Goal: Task Accomplishment & Management: Use online tool/utility

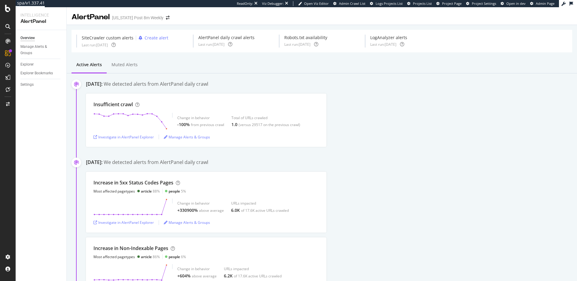
scroll to position [51, 0]
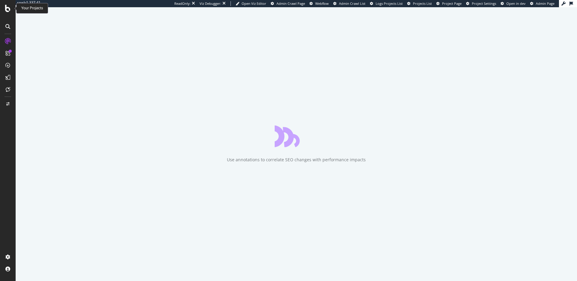
click at [9, 10] on icon at bounding box center [7, 8] width 5 height 7
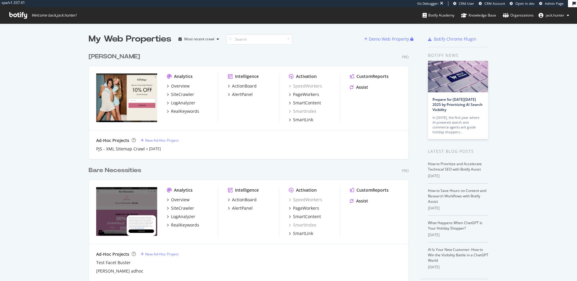
scroll to position [20, 0]
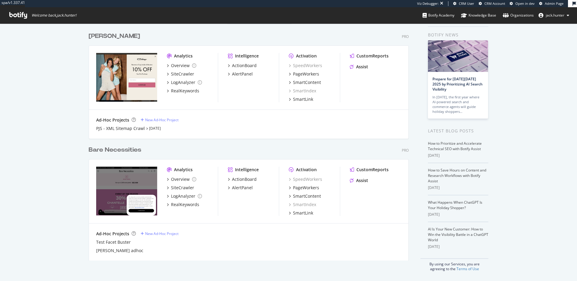
click at [133, 151] on div "Bare Necessities" at bounding box center [115, 149] width 53 height 9
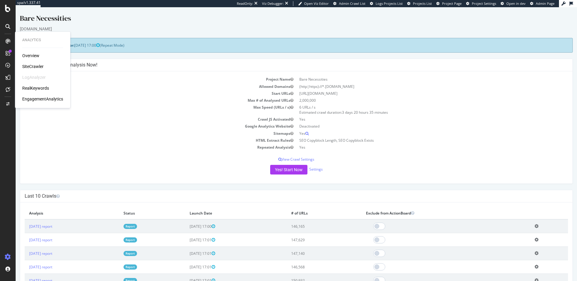
click at [39, 90] on div "RealKeywords" at bounding box center [35, 88] width 27 height 6
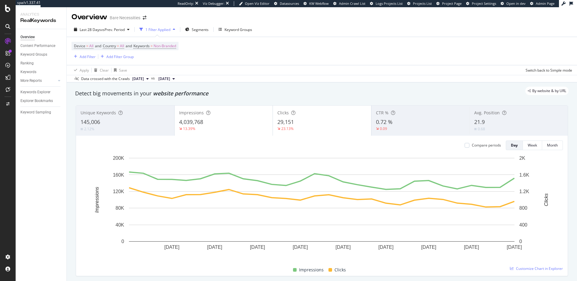
click at [131, 17] on div "Bare Necessities" at bounding box center [125, 18] width 31 height 6
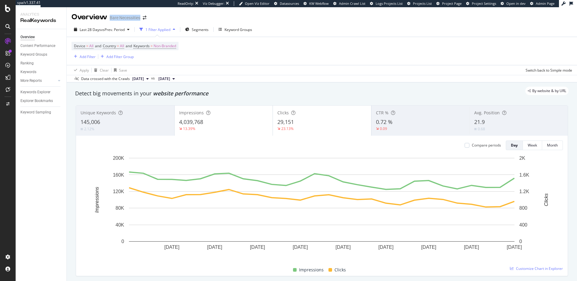
click at [129, 18] on div "Bare Necessities" at bounding box center [125, 18] width 31 height 6
click at [127, 19] on div "Bare Necessities" at bounding box center [125, 18] width 31 height 6
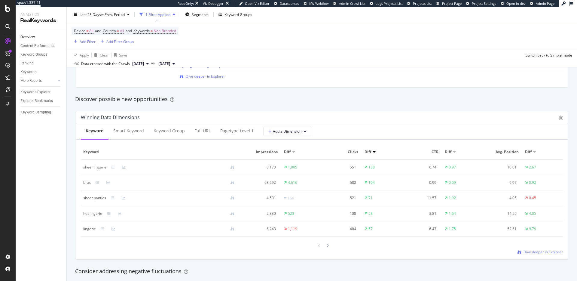
scroll to position [523, 0]
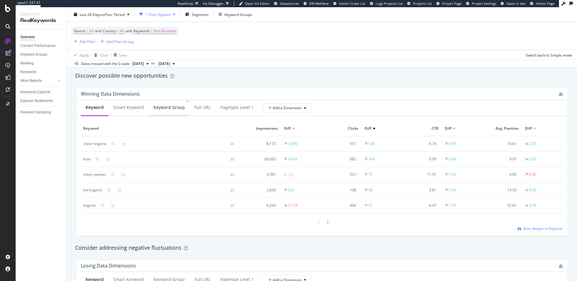
click at [158, 109] on div "Keyword Group" at bounding box center [169, 107] width 31 height 6
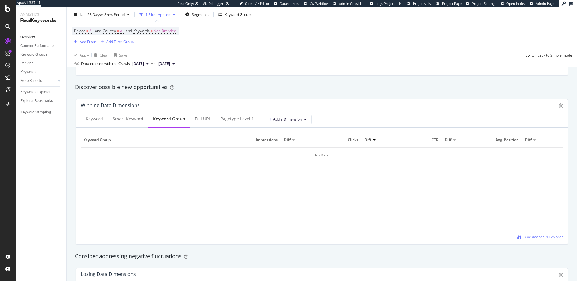
scroll to position [502, 0]
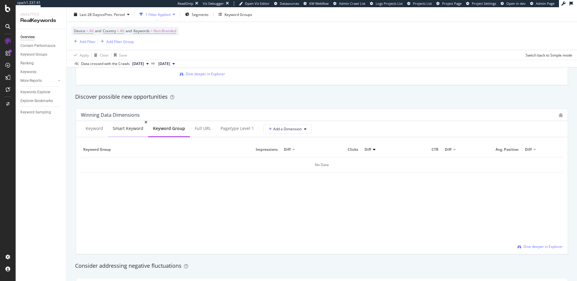
click at [125, 128] on div "Smart Keyword" at bounding box center [128, 128] width 31 height 6
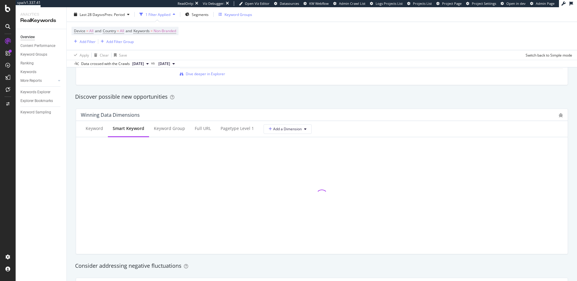
click at [232, 15] on div "Keyword Groups" at bounding box center [238, 14] width 28 height 5
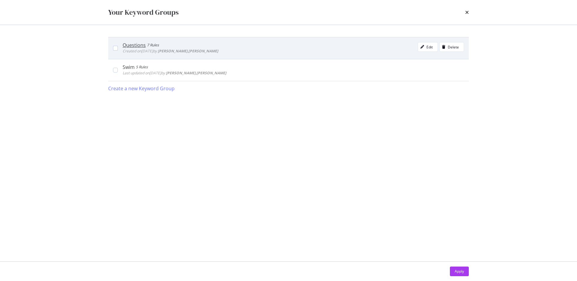
click at [139, 47] on div "Questions" at bounding box center [134, 45] width 23 height 6
click at [148, 45] on div "7 Rules" at bounding box center [154, 45] width 12 height 6
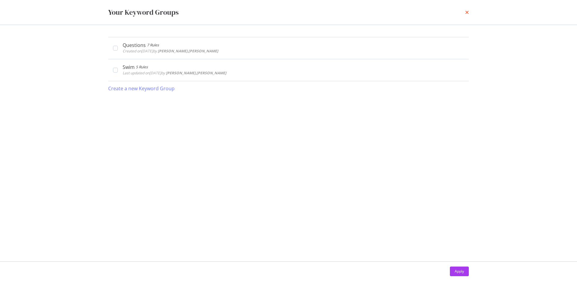
click at [470, 10] on div "Your Keyword Groups" at bounding box center [288, 12] width 385 height 25
click at [468, 12] on icon "times" at bounding box center [467, 12] width 4 height 5
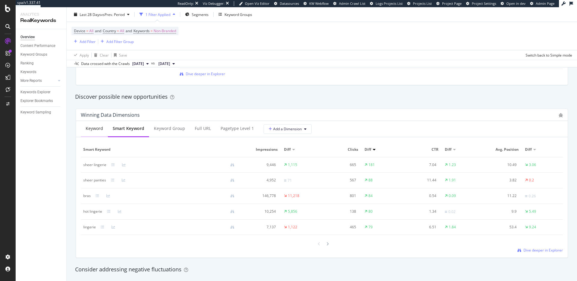
click at [97, 125] on div "Keyword" at bounding box center [94, 128] width 17 height 6
click at [538, 247] on span "Dive deeper in Explorer" at bounding box center [542, 249] width 39 height 5
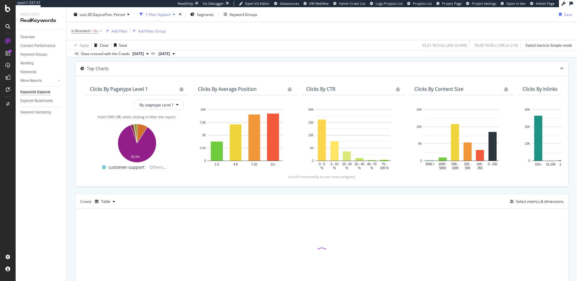
scroll to position [27, 0]
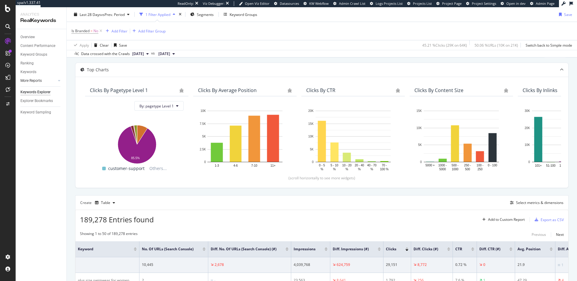
click at [54, 81] on div at bounding box center [53, 81] width 6 height 6
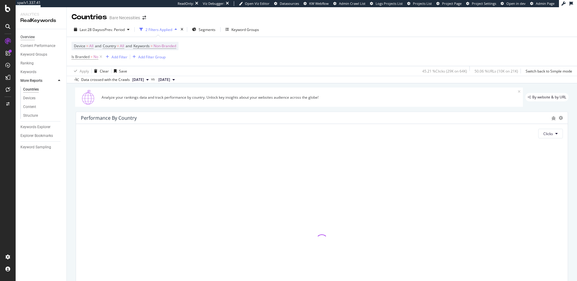
click at [34, 39] on div "Overview" at bounding box center [27, 37] width 14 height 6
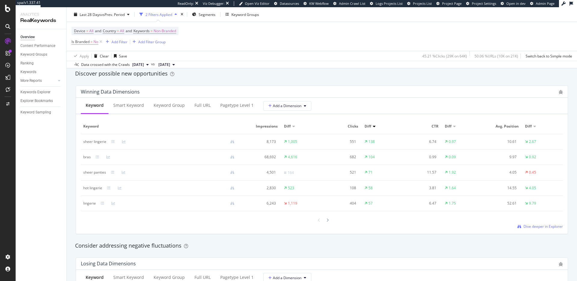
scroll to position [527, 0]
click at [283, 108] on button "Add a Dimension" at bounding box center [287, 105] width 48 height 10
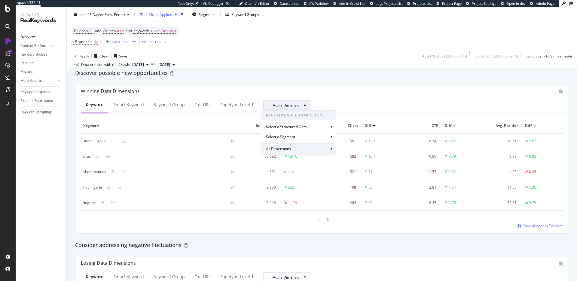
click at [311, 146] on div "All Dimensions" at bounding box center [298, 148] width 75 height 10
click at [326, 96] on div "Winning Data Dimensions" at bounding box center [322, 91] width 492 height 12
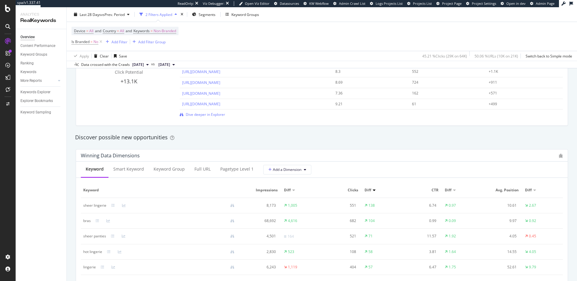
scroll to position [452, 0]
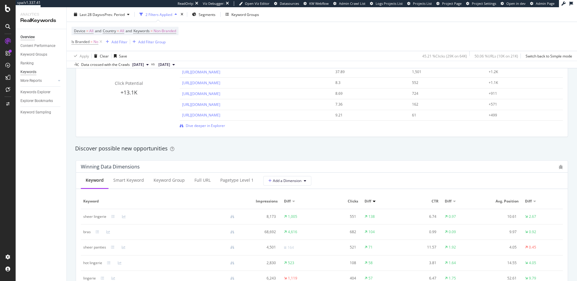
click at [30, 70] on div "Keywords" at bounding box center [28, 72] width 16 height 6
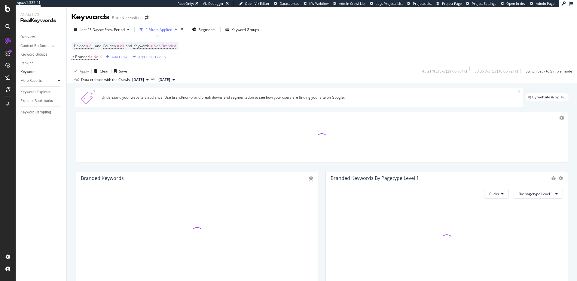
drag, startPoint x: 55, startPoint y: 81, endPoint x: 58, endPoint y: 81, distance: 3.4
click at [55, 81] on div at bounding box center [53, 81] width 6 height 6
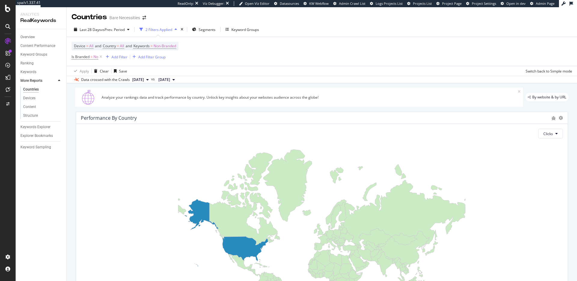
click at [58, 81] on icon at bounding box center [59, 81] width 2 height 4
click at [27, 64] on div "Ranking" at bounding box center [26, 63] width 13 height 6
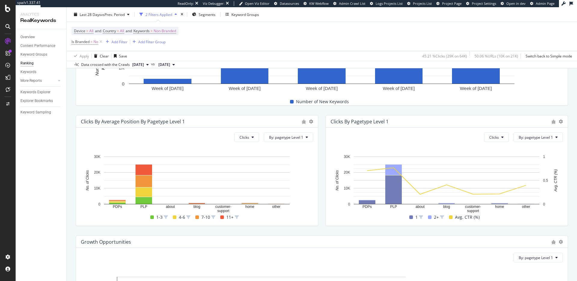
scroll to position [395, 0]
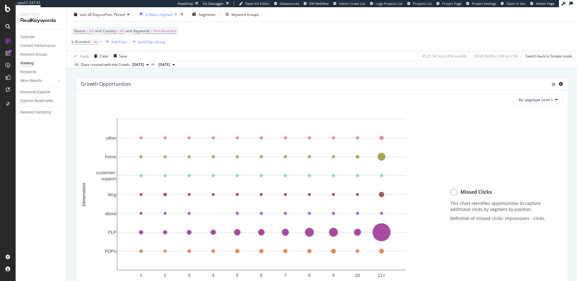
click at [562, 84] on icon at bounding box center [561, 84] width 4 height 4
click at [543, 84] on span "Table" at bounding box center [540, 83] width 28 height 5
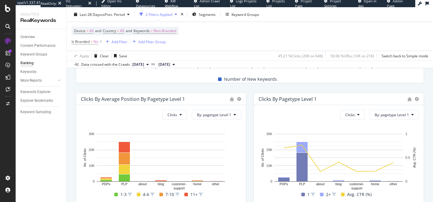
scroll to position [290, 0]
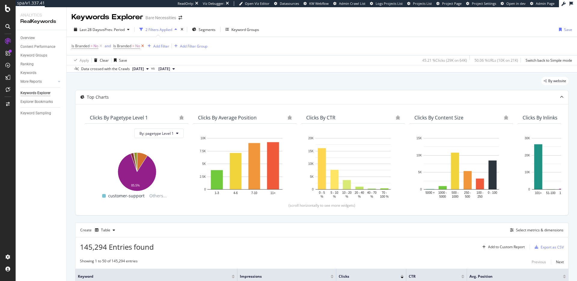
click at [142, 46] on icon at bounding box center [142, 46] width 5 height 6
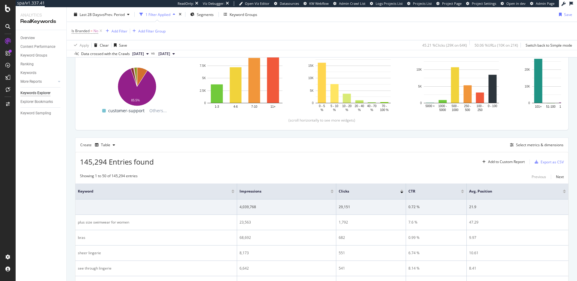
scroll to position [88, 0]
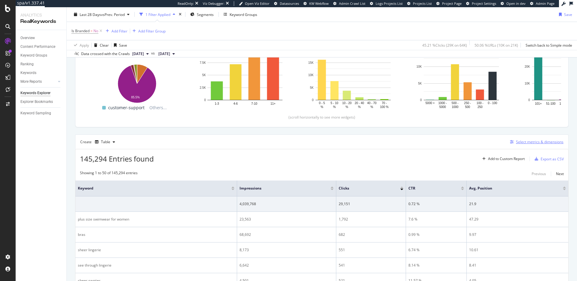
click at [522, 141] on div "Select metrics & dimensions" at bounding box center [539, 141] width 47 height 5
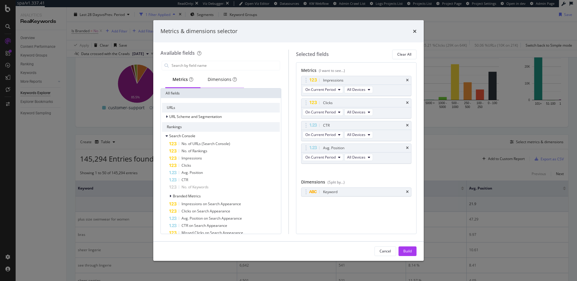
click at [217, 78] on div "Dimensions" at bounding box center [222, 79] width 29 height 6
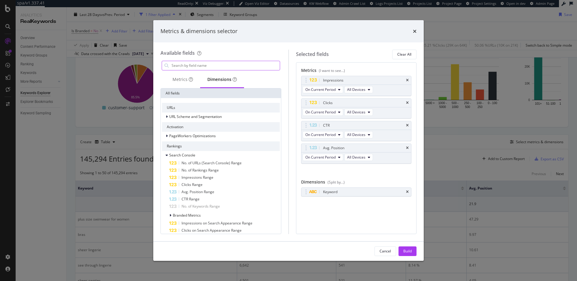
click at [218, 69] on input "modal" at bounding box center [225, 65] width 109 height 9
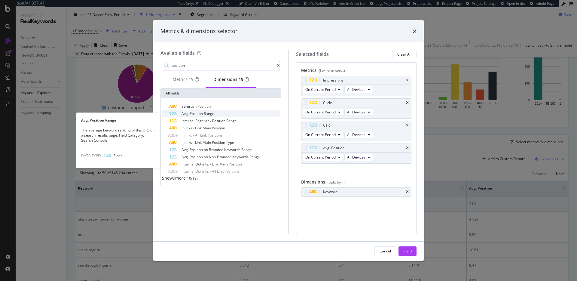
type input "position"
click at [237, 115] on div "Avg. Position Range" at bounding box center [224, 113] width 111 height 7
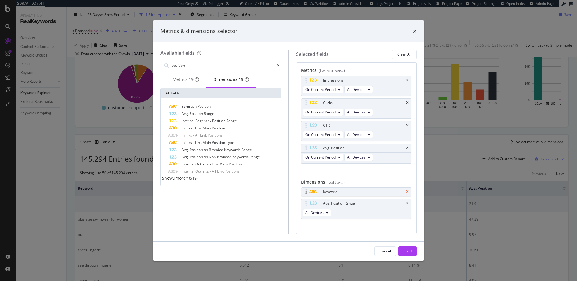
click at [408, 191] on icon "times" at bounding box center [407, 192] width 3 height 4
click at [406, 146] on icon "times" at bounding box center [407, 148] width 3 height 4
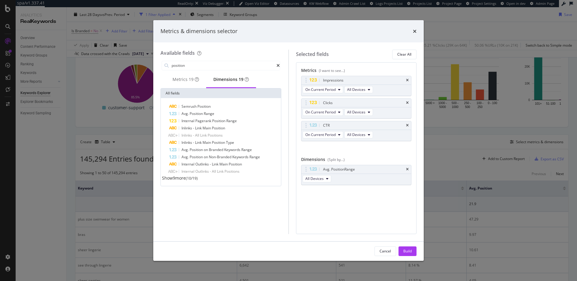
click at [406, 125] on icon "times" at bounding box center [407, 126] width 3 height 4
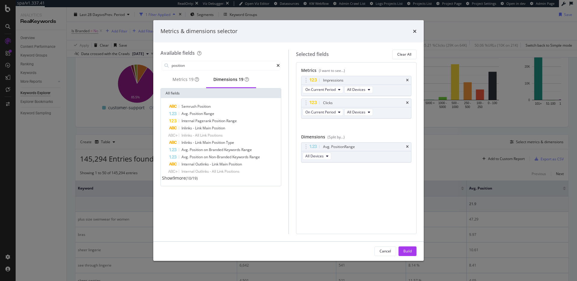
click at [407, 103] on icon "times" at bounding box center [407, 103] width 3 height 4
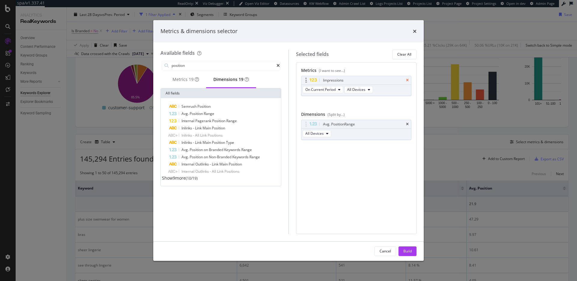
click at [406, 81] on icon "times" at bounding box center [407, 80] width 3 height 4
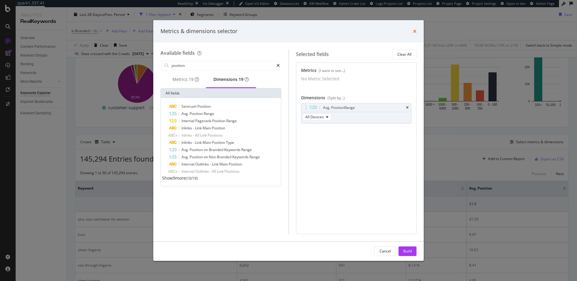
click at [416, 30] on icon "times" at bounding box center [415, 31] width 4 height 5
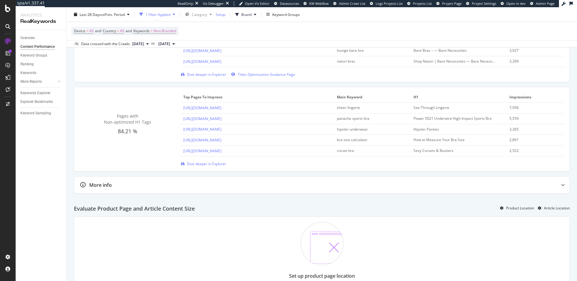
scroll to position [308, 0]
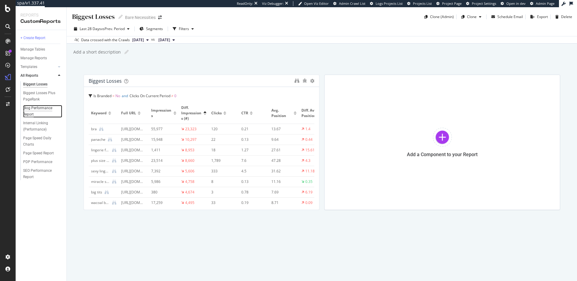
click at [41, 111] on div "Blog Performance Report" at bounding box center [40, 111] width 34 height 13
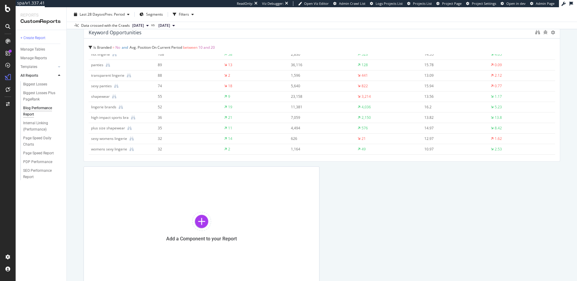
scroll to position [792, 0]
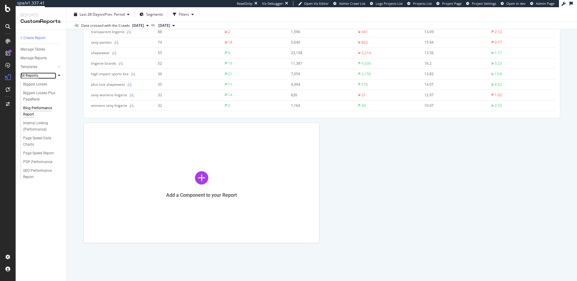
click at [33, 74] on div "All Reports" at bounding box center [29, 75] width 18 height 6
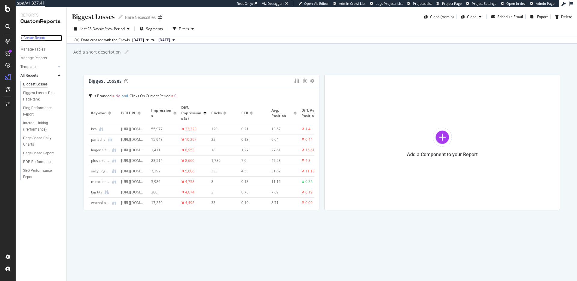
click at [38, 39] on div "+ Create Report" at bounding box center [32, 38] width 25 height 6
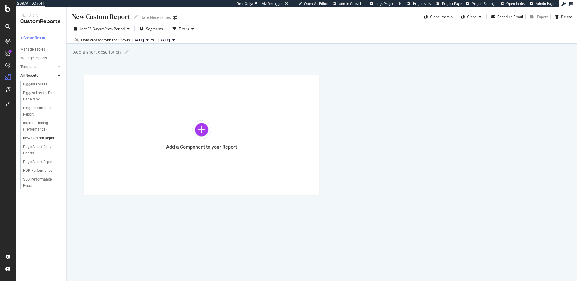
click at [95, 15] on div "New Custom Report" at bounding box center [101, 16] width 59 height 9
click at [119, 17] on input "text" at bounding box center [102, 16] width 60 height 8
type input "Striking Distance Keyword Opportunities"
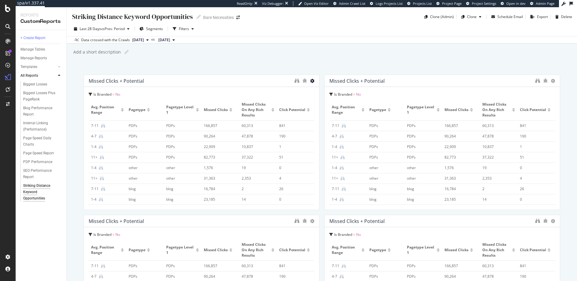
click at [311, 81] on icon at bounding box center [312, 81] width 4 height 4
click at [219, 80] on div "Missed Clicks + Potential" at bounding box center [190, 81] width 203 height 6
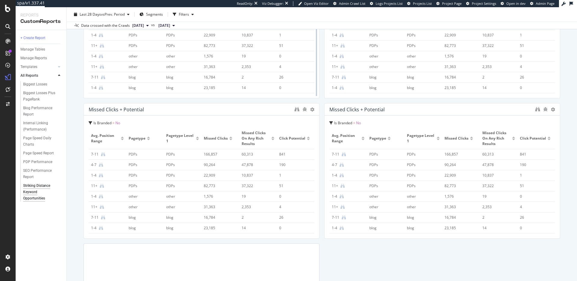
scroll to position [267, 0]
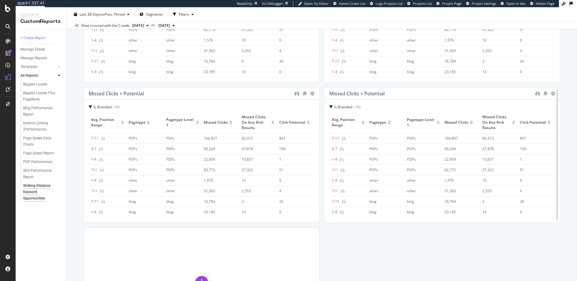
click at [555, 92] on div at bounding box center [557, 154] width 6 height 135
click at [551, 93] on icon at bounding box center [553, 93] width 4 height 4
click at [535, 96] on div "Delete" at bounding box center [535, 93] width 30 height 9
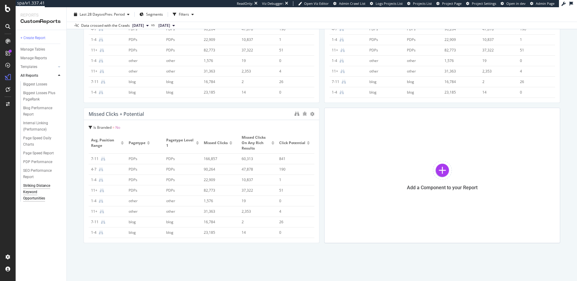
scroll to position [247, 0]
click at [310, 113] on icon at bounding box center [312, 114] width 4 height 4
click at [322, 124] on div "Delete" at bounding box center [325, 123] width 30 height 9
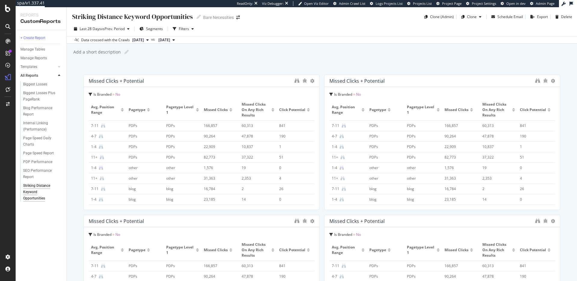
scroll to position [2, 0]
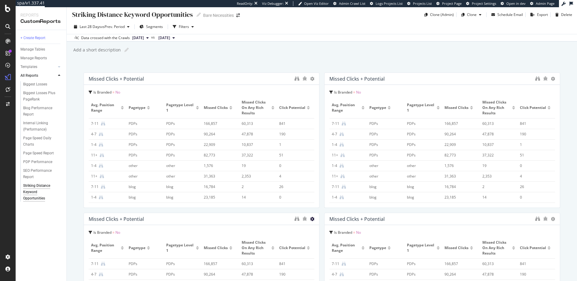
click at [312, 221] on icon at bounding box center [312, 219] width 4 height 4
drag, startPoint x: 328, startPoint y: 227, endPoint x: 474, endPoint y: 221, distance: 146.8
click at [328, 227] on span "Delete" at bounding box center [330, 227] width 11 height 5
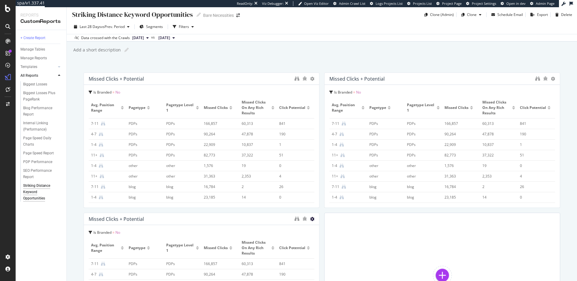
click at [310, 217] on icon at bounding box center [312, 219] width 4 height 4
click at [328, 224] on div "Delete" at bounding box center [325, 228] width 30 height 9
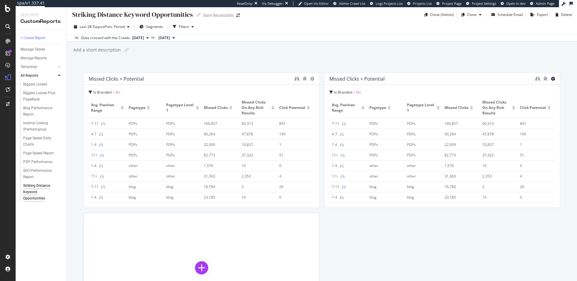
drag, startPoint x: 551, startPoint y: 78, endPoint x: 529, endPoint y: 86, distance: 23.5
click at [551, 78] on icon at bounding box center [553, 79] width 4 height 4
click at [531, 81] on span at bounding box center [528, 78] width 7 height 7
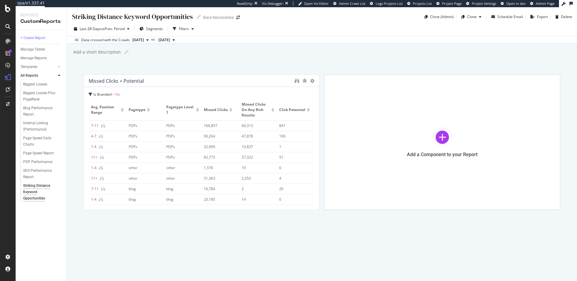
scroll to position [0, 0]
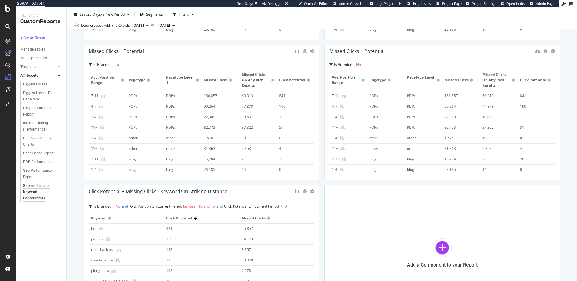
scroll to position [307, 0]
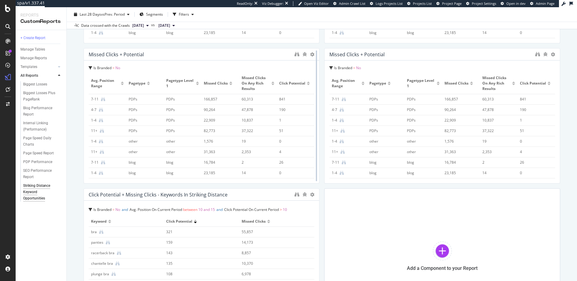
click at [313, 54] on div at bounding box center [316, 115] width 6 height 135
click at [311, 54] on icon at bounding box center [312, 54] width 4 height 4
click at [322, 64] on span at bounding box center [318, 63] width 7 height 7
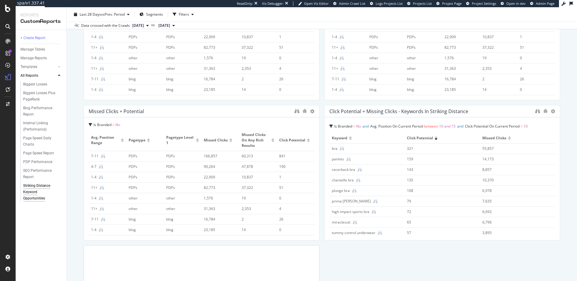
scroll to position [249, 0]
click at [313, 111] on icon at bounding box center [312, 111] width 4 height 4
click at [325, 124] on div "Delete" at bounding box center [325, 120] width 30 height 9
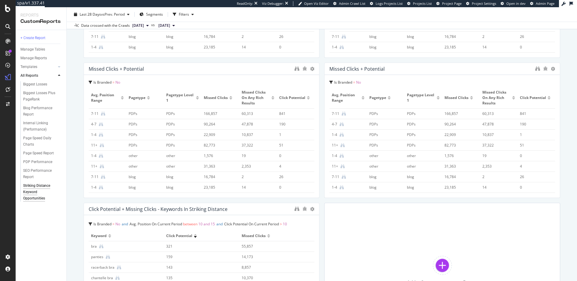
scroll to position [135, 0]
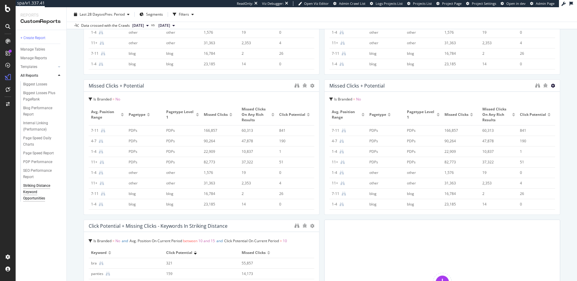
click at [553, 86] on icon at bounding box center [553, 86] width 4 height 4
drag, startPoint x: 537, startPoint y: 86, endPoint x: 440, endPoint y: 85, distance: 97.7
click at [537, 86] on span "Delete" at bounding box center [540, 85] width 11 height 5
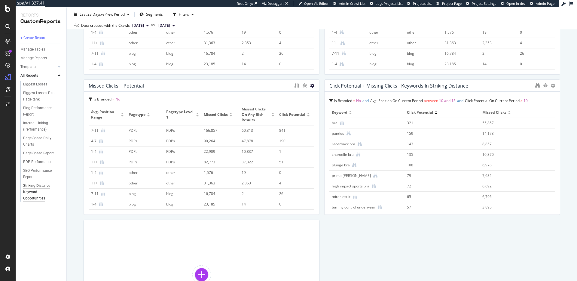
click at [312, 87] on icon at bounding box center [312, 86] width 4 height 4
click at [321, 96] on span at bounding box center [318, 94] width 7 height 7
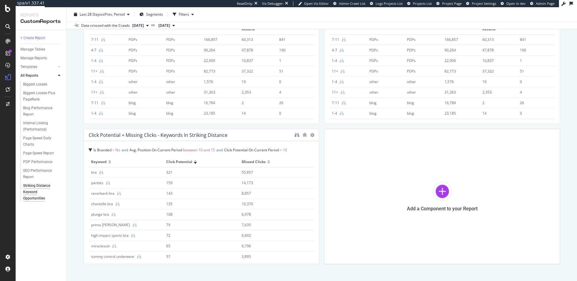
scroll to position [0, 0]
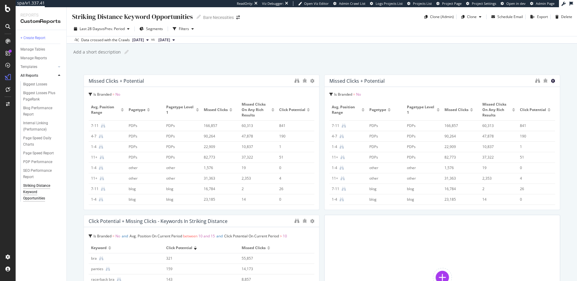
click at [552, 81] on icon at bounding box center [553, 81] width 4 height 4
click at [529, 84] on span at bounding box center [528, 80] width 7 height 7
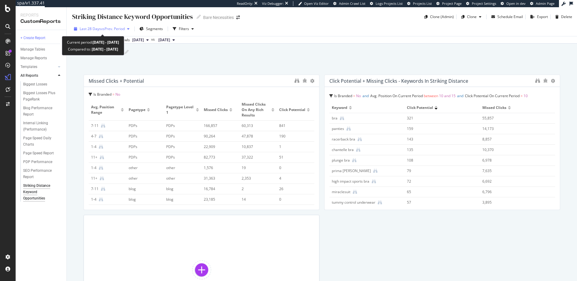
click at [110, 26] on span "vs Prev. Period" at bounding box center [113, 28] width 24 height 5
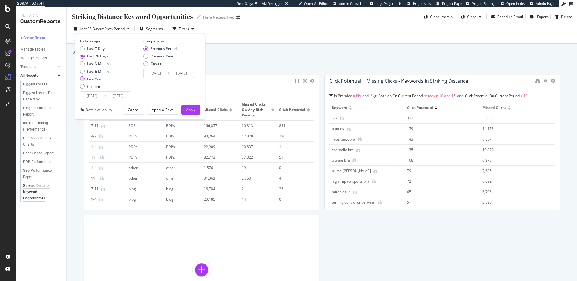
click at [94, 78] on div "Last Year" at bounding box center [95, 78] width 16 height 5
type input "[DATE]"
click at [189, 107] on div "Apply" at bounding box center [190, 109] width 9 height 5
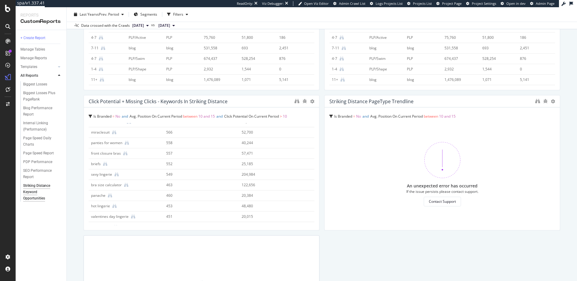
scroll to position [390, 0]
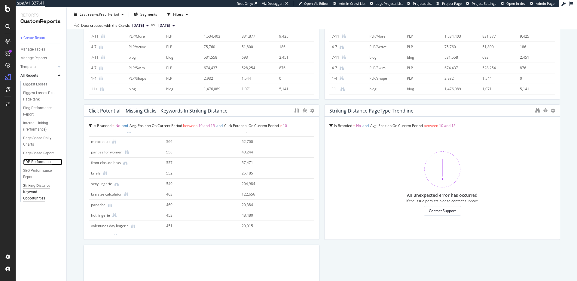
click at [38, 161] on div "PDP Performance" at bounding box center [37, 162] width 29 height 6
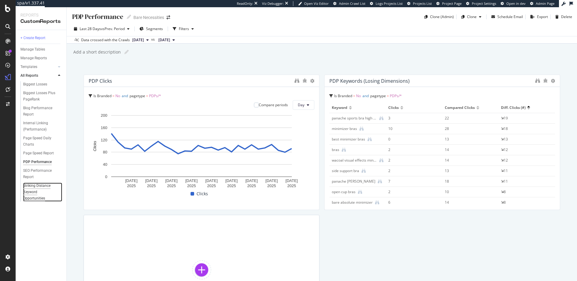
click at [46, 187] on div "Striking Distance Keyword Opportunities" at bounding box center [41, 191] width 36 height 19
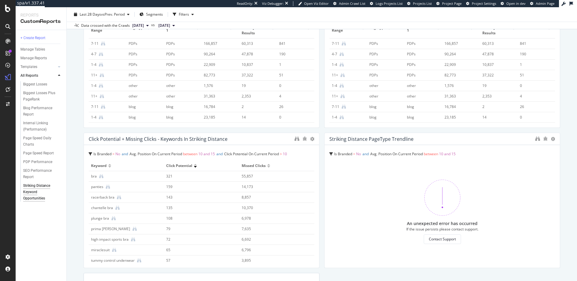
scroll to position [407, 0]
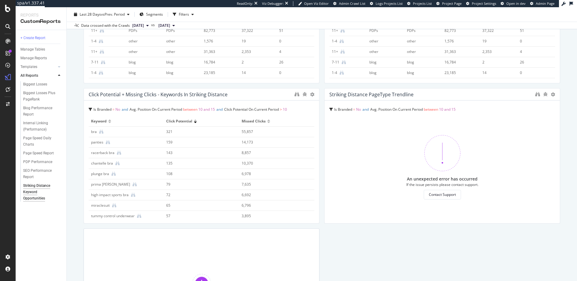
click at [455, 156] on img at bounding box center [442, 153] width 36 height 36
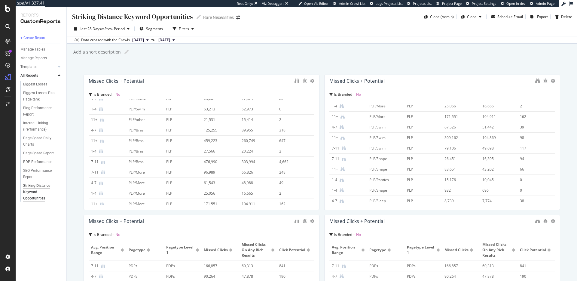
scroll to position [0, 0]
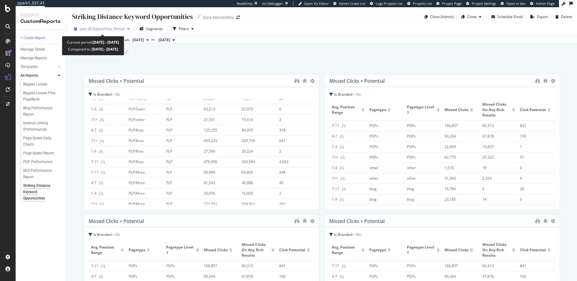
click at [108, 29] on span "vs Prev. Period" at bounding box center [113, 28] width 24 height 5
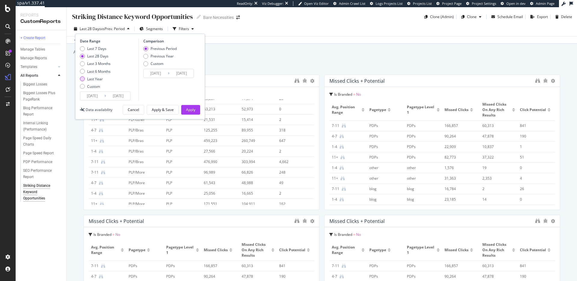
click at [102, 77] on div "Last Year" at bounding box center [95, 78] width 31 height 5
type input "2024/08/24"
type input "2023/08/25"
type input "2024/08/23"
click at [188, 111] on div "Apply" at bounding box center [190, 109] width 9 height 5
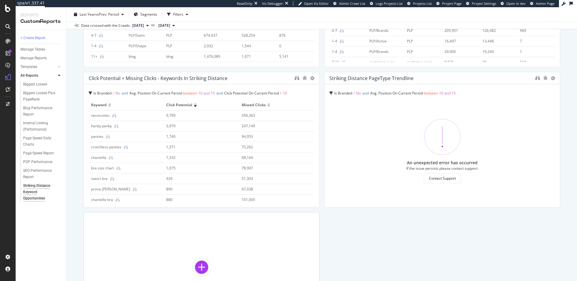
scroll to position [424, 0]
click at [447, 149] on img at bounding box center [442, 136] width 36 height 36
drag, startPoint x: 447, startPoint y: 131, endPoint x: 448, endPoint y: 127, distance: 4.8
click at [447, 131] on img at bounding box center [442, 136] width 36 height 36
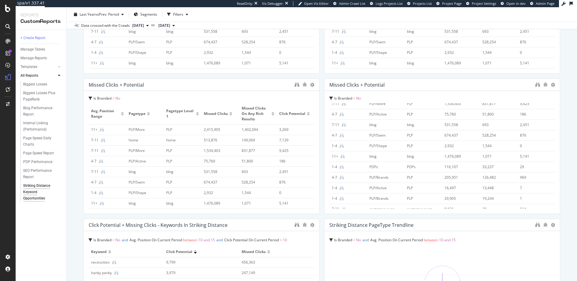
scroll to position [205, 0]
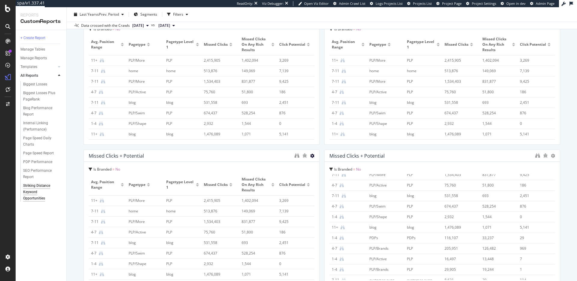
click at [312, 157] on icon at bounding box center [312, 156] width 4 height 4
drag, startPoint x: 323, startPoint y: 169, endPoint x: 419, endPoint y: 154, distance: 97.3
click at [323, 169] on div "Delete" at bounding box center [325, 164] width 30 height 9
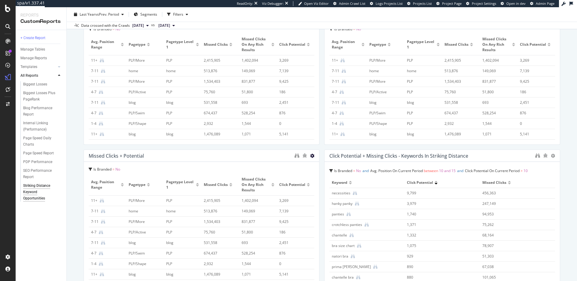
click at [312, 155] on icon at bounding box center [312, 156] width 4 height 4
click at [319, 165] on icon at bounding box center [318, 165] width 3 height 4
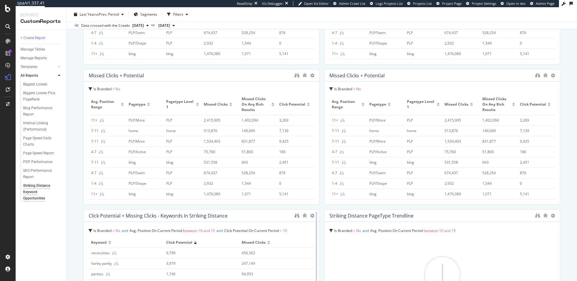
scroll to position [107, 0]
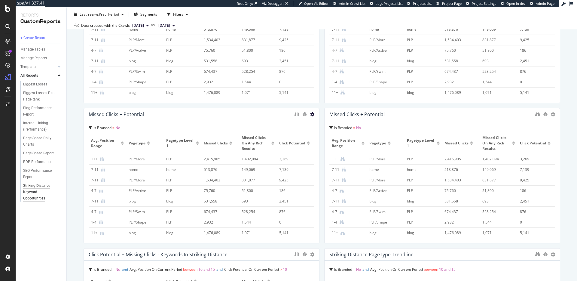
click at [313, 115] on icon at bounding box center [312, 114] width 4 height 4
click at [321, 125] on span at bounding box center [318, 123] width 7 height 7
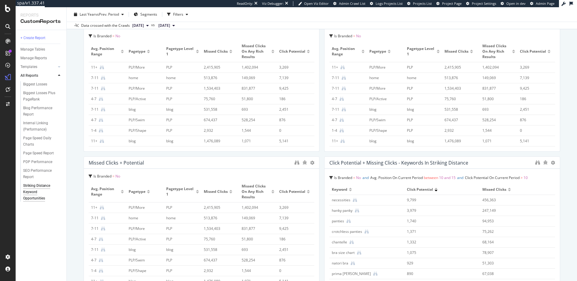
scroll to position [59, 0]
click at [312, 161] on icon at bounding box center [312, 162] width 4 height 4
drag, startPoint x: 336, startPoint y: 171, endPoint x: 332, endPoint y: 166, distance: 6.6
click at [336, 171] on div "Delete" at bounding box center [325, 170] width 30 height 9
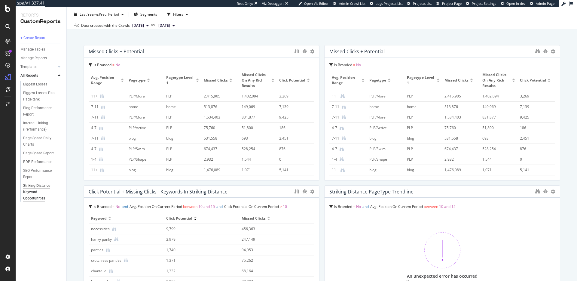
scroll to position [0, 0]
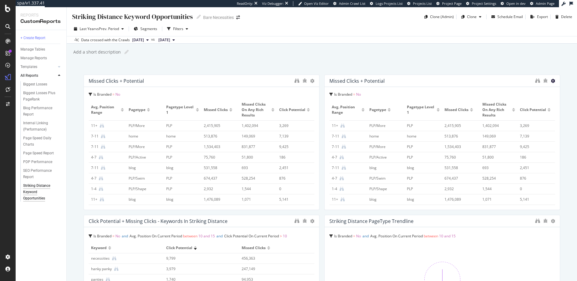
click at [553, 79] on icon at bounding box center [553, 81] width 4 height 4
click at [535, 81] on span "Delete" at bounding box center [540, 80] width 11 height 5
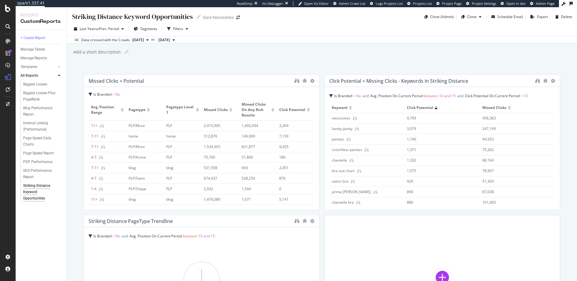
click at [419, 54] on div "Add a short description Add a short description" at bounding box center [325, 51] width 504 height 9
click at [248, 61] on div "Striking Distance Keyword Opportunities Striking Distance Keyword Opportunities…" at bounding box center [322, 143] width 510 height 273
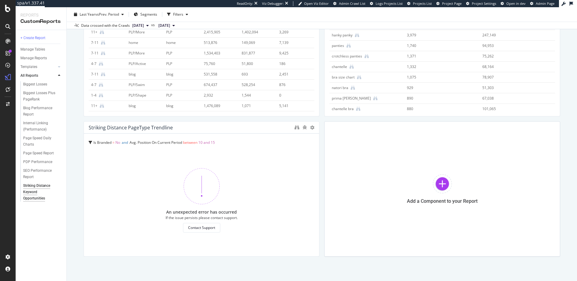
scroll to position [107, 0]
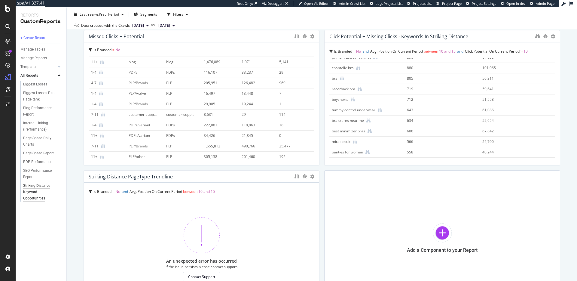
scroll to position [90, 0]
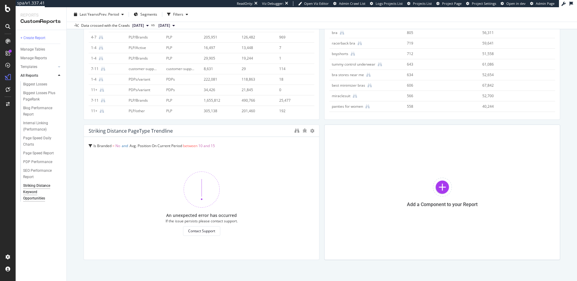
click at [197, 161] on div "An unexpected error has occurred If the issue persists please contact support. …" at bounding box center [202, 203] width 226 height 102
click at [133, 130] on div "Striking Distance PageType Trendline" at bounding box center [131, 131] width 84 height 6
click at [203, 192] on img at bounding box center [202, 189] width 36 height 36
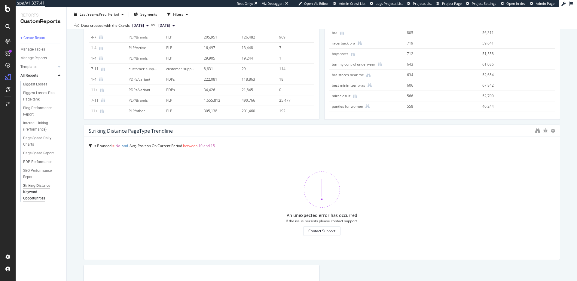
drag, startPoint x: 319, startPoint y: 144, endPoint x: 570, endPoint y: 142, distance: 251.5
click at [574, 141] on div "Striking Distance Keyword Opportunities Striking Distance Keyword Opportunities…" at bounding box center [322, 143] width 510 height 273
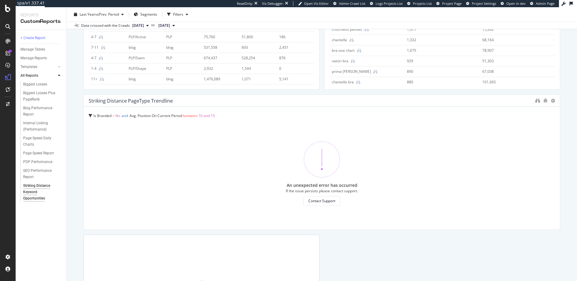
scroll to position [131, 0]
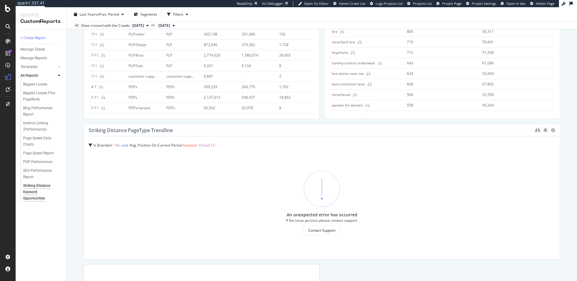
scroll to position [91, 0]
click at [342, 188] on div "An unexpected error has occurred If the issue persists please contact support. …" at bounding box center [322, 202] width 466 height 102
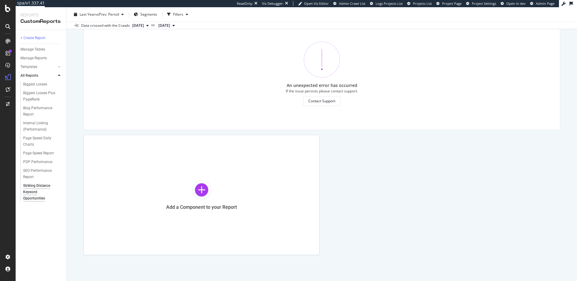
scroll to position [90, 0]
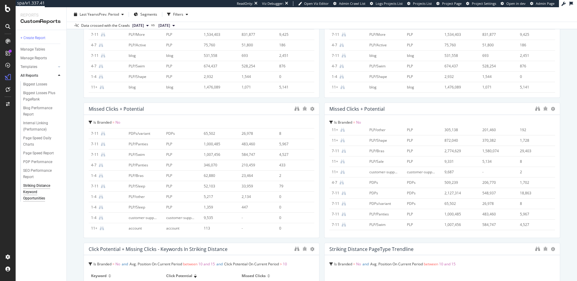
scroll to position [225, 0]
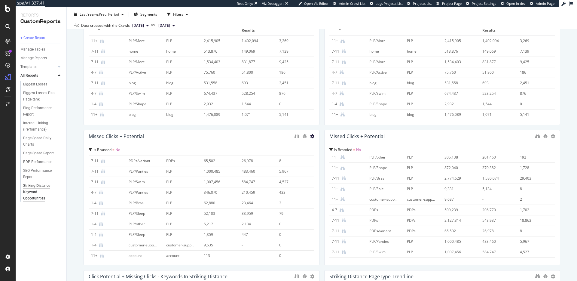
click at [312, 135] on icon at bounding box center [312, 136] width 4 height 4
click at [322, 142] on div "Delete" at bounding box center [325, 145] width 30 height 9
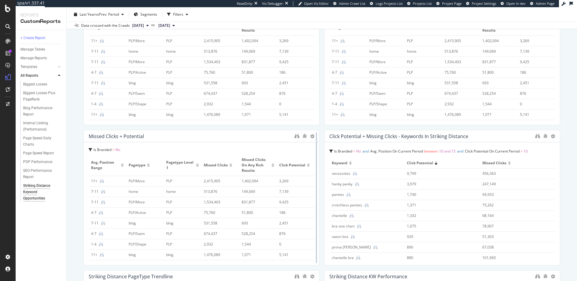
click at [314, 137] on div at bounding box center [316, 197] width 6 height 135
click at [312, 137] on icon at bounding box center [312, 136] width 4 height 4
click at [319, 144] on icon at bounding box center [318, 146] width 3 height 4
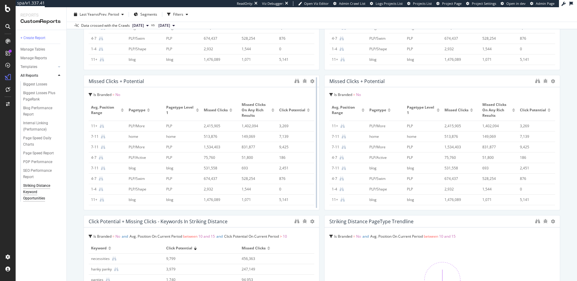
scroll to position [85, 0]
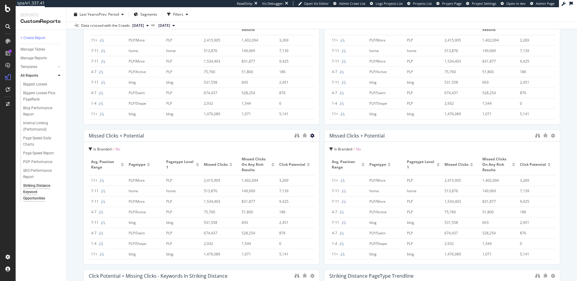
click at [311, 136] on icon at bounding box center [312, 135] width 4 height 4
click at [316, 142] on span at bounding box center [318, 144] width 7 height 7
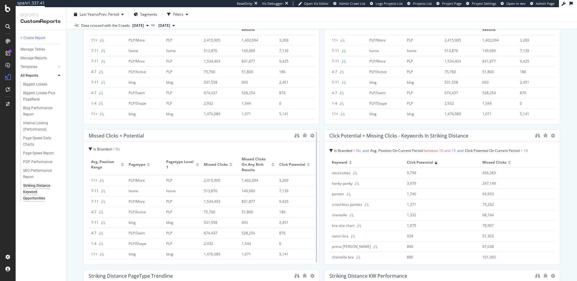
scroll to position [0, 0]
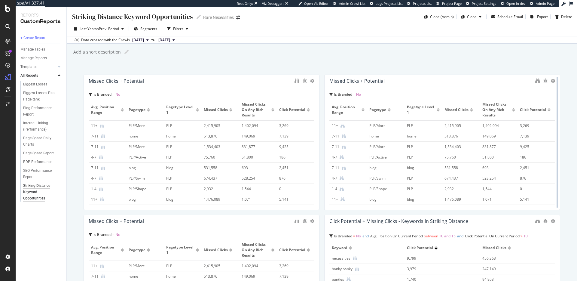
click at [557, 82] on div at bounding box center [557, 142] width 1 height 130
click at [554, 82] on div at bounding box center [557, 142] width 6 height 135
click at [553, 81] on icon at bounding box center [553, 81] width 4 height 4
click at [538, 81] on span "Delete" at bounding box center [540, 80] width 11 height 5
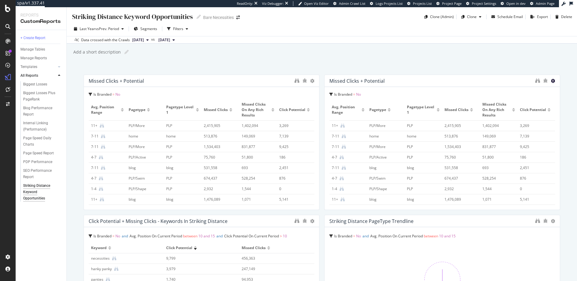
click at [551, 80] on icon at bounding box center [553, 81] width 4 height 4
drag, startPoint x: 536, startPoint y: 81, endPoint x: 523, endPoint y: 86, distance: 13.6
click at [536, 81] on span "Delete" at bounding box center [540, 80] width 11 height 5
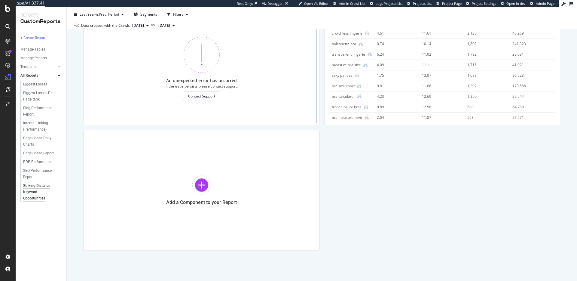
scroll to position [232, 0]
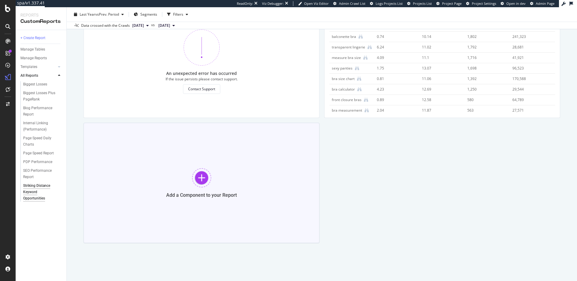
click at [218, 168] on div "Add a Component to your Report" at bounding box center [202, 183] width 236 height 120
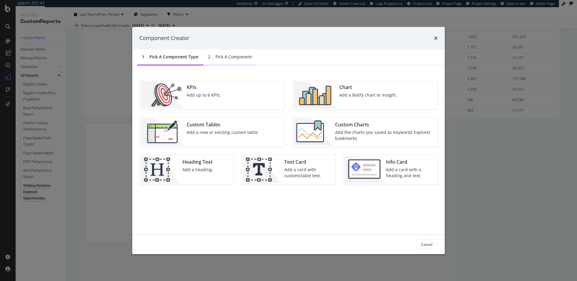
click at [220, 57] on div "Pick a Component" at bounding box center [233, 56] width 36 height 6
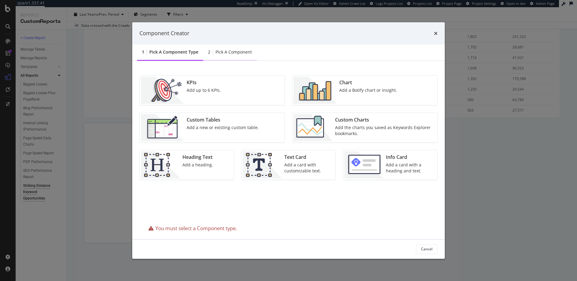
click at [233, 54] on div "Pick a Component" at bounding box center [233, 52] width 36 height 6
click at [344, 124] on div "Add the charts you saved as Keywords Explorer bookmarks." at bounding box center [384, 130] width 99 height 12
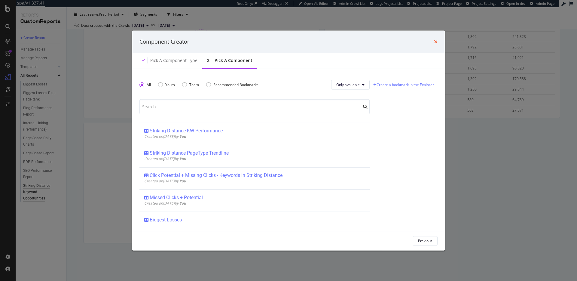
click at [433, 41] on div "Component Creator" at bounding box center [288, 42] width 298 height 8
click at [437, 41] on icon "times" at bounding box center [436, 41] width 4 height 5
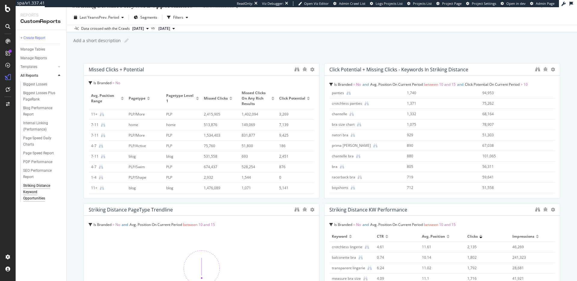
scroll to position [0, 0]
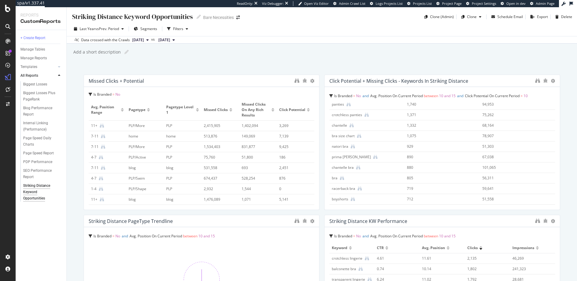
click at [334, 62] on div "Striking Distance Keyword Opportunities Striking Distance Keyword Opportunities…" at bounding box center [322, 143] width 510 height 273
click at [241, 69] on div "Striking Distance Keyword Opportunities Striking Distance Keyword Opportunities…" at bounding box center [322, 143] width 510 height 273
